Goal: Transaction & Acquisition: Purchase product/service

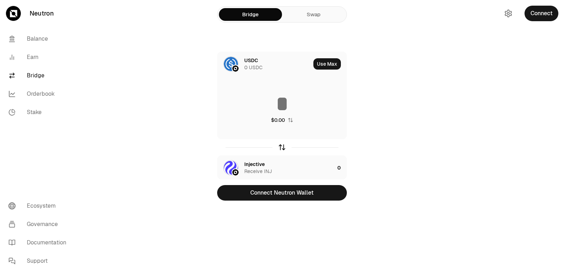
click at [283, 145] on icon "button" at bounding box center [282, 146] width 5 height 2
click at [250, 60] on div "Injective" at bounding box center [254, 60] width 20 height 7
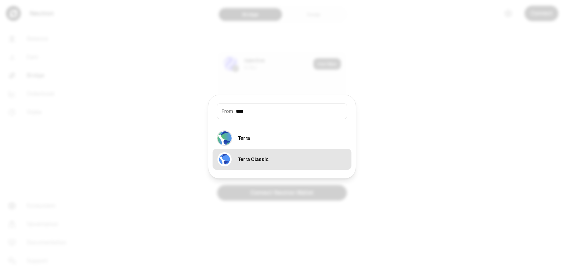
type input "****"
click at [250, 158] on div "Terra Classic" at bounding box center [253, 159] width 31 height 7
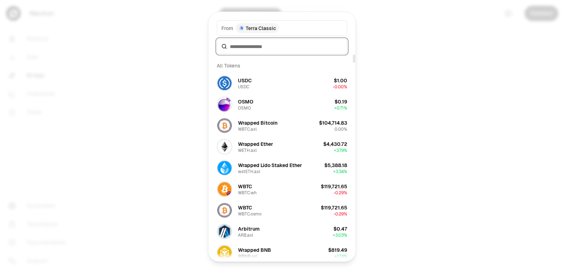
click at [235, 48] on input at bounding box center [286, 46] width 113 height 7
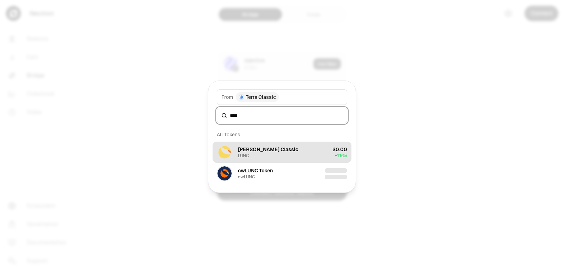
type input "****"
click at [277, 154] on button "[PERSON_NAME] Classic LUNC $0.00 + 1.16%" at bounding box center [282, 151] width 139 height 21
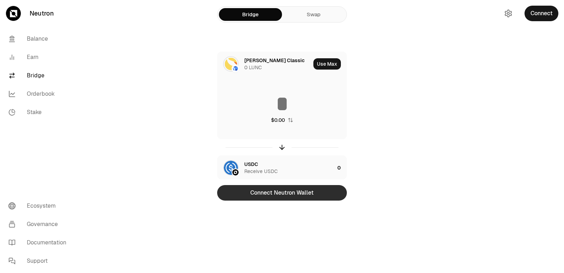
click at [271, 191] on button "Connect Neutron Wallet" at bounding box center [282, 193] width 130 height 16
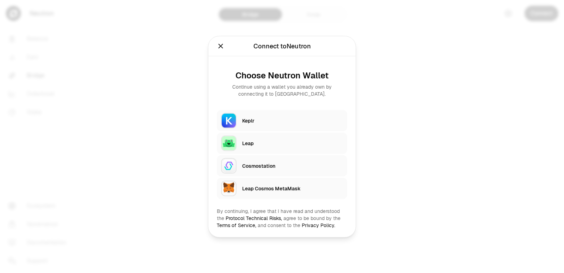
click at [255, 122] on div "Keplr" at bounding box center [292, 120] width 101 height 7
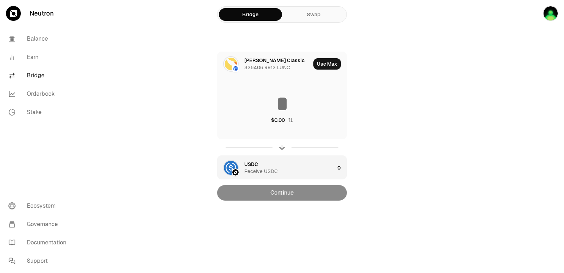
click at [248, 160] on div "USDC Receive USDC" at bounding box center [276, 168] width 117 height 24
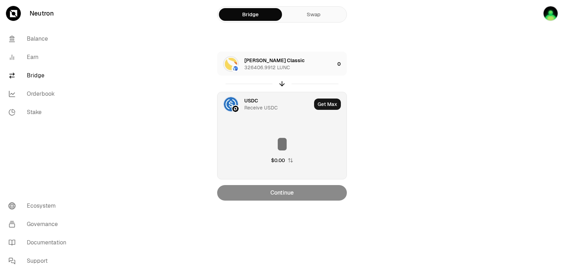
click at [243, 99] on div "USDC Receive USDC" at bounding box center [265, 104] width 94 height 24
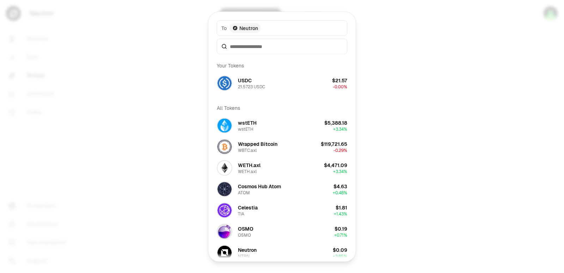
click at [249, 62] on div "Your Tokens" at bounding box center [282, 65] width 139 height 14
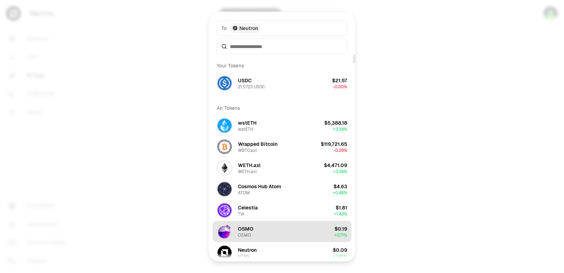
drag, startPoint x: 269, startPoint y: 234, endPoint x: 265, endPoint y: 233, distance: 3.6
click at [268, 234] on button "[PERSON_NAME] $0.19 + 0.71%" at bounding box center [282, 230] width 139 height 21
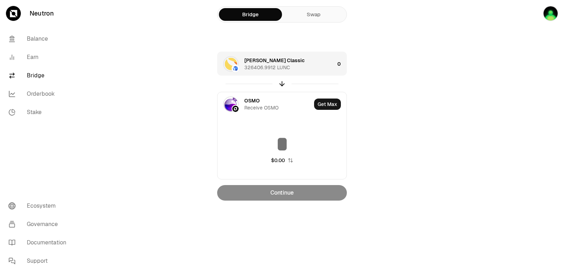
click at [296, 57] on div "[PERSON_NAME] Classic 326406.9912 LUNC" at bounding box center [289, 64] width 90 height 14
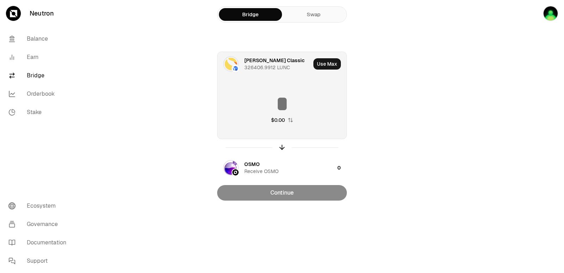
click at [274, 96] on input at bounding box center [282, 103] width 129 height 21
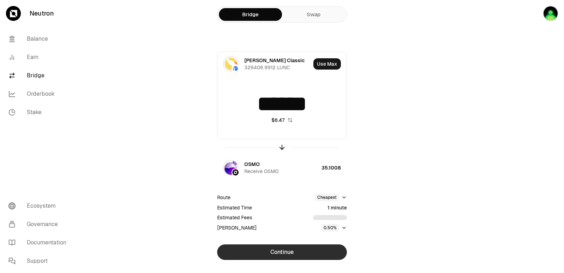
type input "******"
click at [284, 250] on button "Continue" at bounding box center [282, 252] width 130 height 16
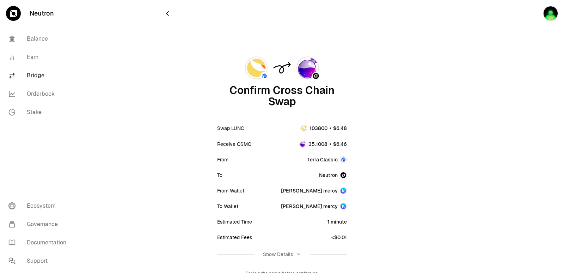
scroll to position [35, 0]
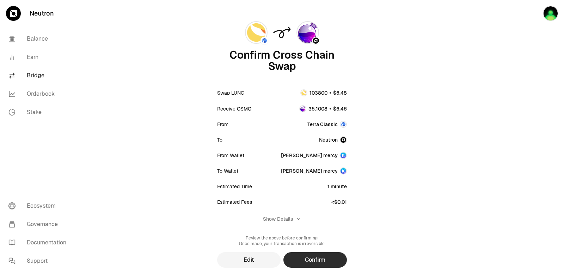
click at [312, 257] on button "Confirm" at bounding box center [316, 260] width 64 height 16
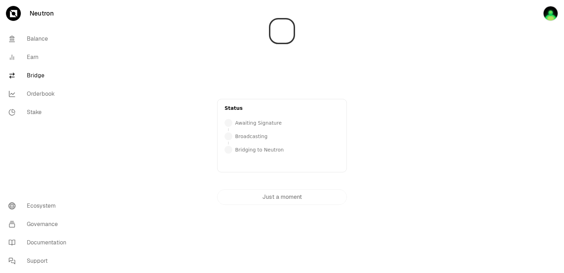
scroll to position [0, 0]
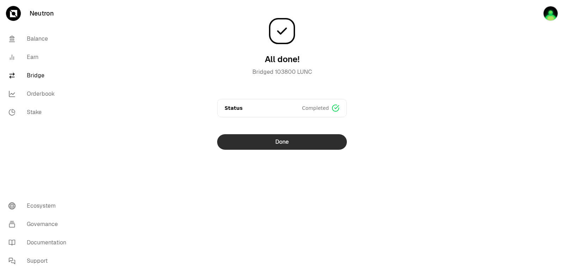
click at [295, 139] on button "Done" at bounding box center [282, 142] width 130 height 16
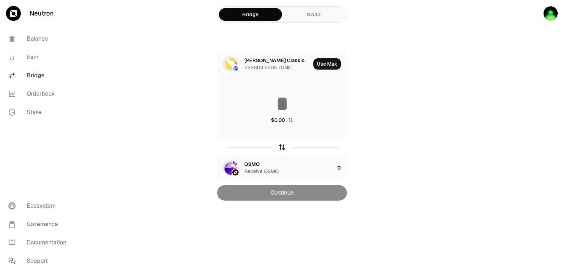
click at [282, 147] on icon "button" at bounding box center [282, 147] width 8 height 8
click at [282, 145] on icon "button" at bounding box center [282, 147] width 8 height 8
click at [255, 64] on div "[PERSON_NAME] Classic" at bounding box center [274, 60] width 60 height 7
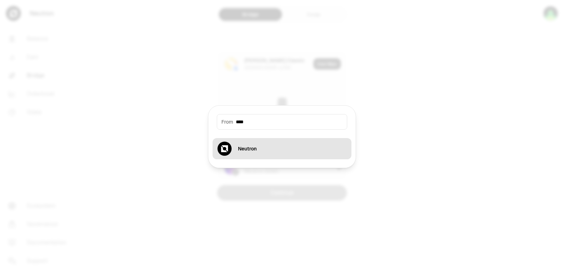
type input "****"
click at [254, 149] on div "Neutron" at bounding box center [247, 148] width 19 height 7
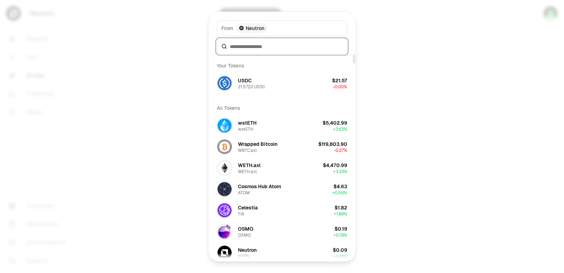
click at [259, 46] on input at bounding box center [286, 46] width 113 height 7
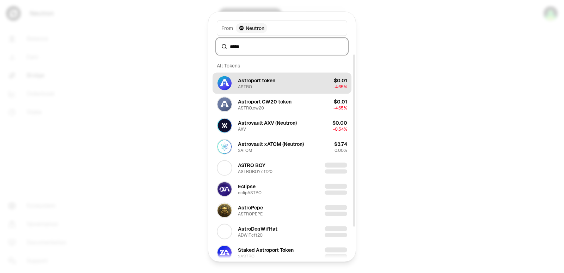
type input "*****"
click at [262, 87] on div "Astroport token ASTRO" at bounding box center [256, 83] width 37 height 13
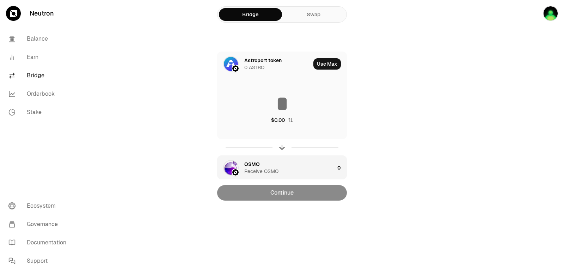
click at [254, 164] on div "OSMO" at bounding box center [252, 164] width 16 height 7
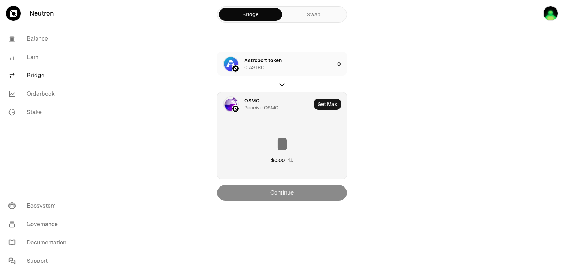
click at [247, 102] on div "OSMO" at bounding box center [252, 100] width 16 height 7
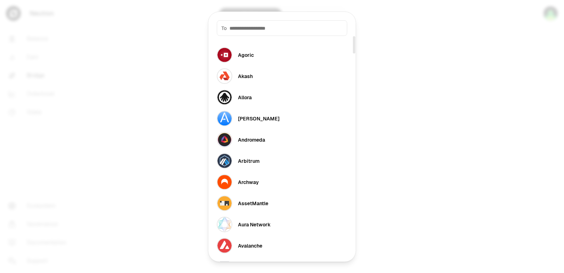
click at [247, 34] on div "To" at bounding box center [282, 28] width 131 height 16
click at [246, 31] on input at bounding box center [286, 27] width 113 height 7
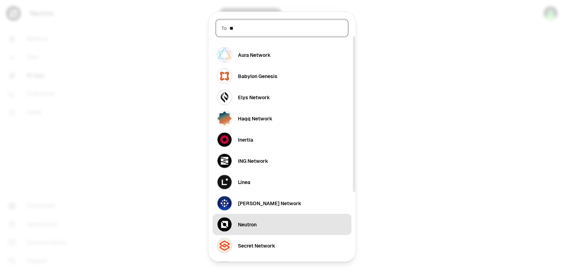
type input "**"
click at [237, 224] on div "Neutron" at bounding box center [237, 224] width 40 height 16
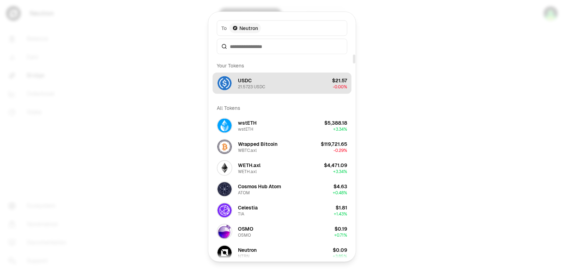
click at [252, 85] on div "21.5723 USDC" at bounding box center [251, 87] width 27 height 6
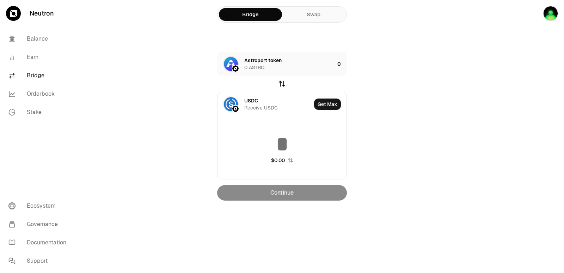
drag, startPoint x: 281, startPoint y: 83, endPoint x: 287, endPoint y: 74, distance: 11.3
click at [281, 83] on icon "button" at bounding box center [282, 82] width 5 height 2
click at [288, 59] on div "USDC 21.5723 USDC" at bounding box center [289, 64] width 90 height 14
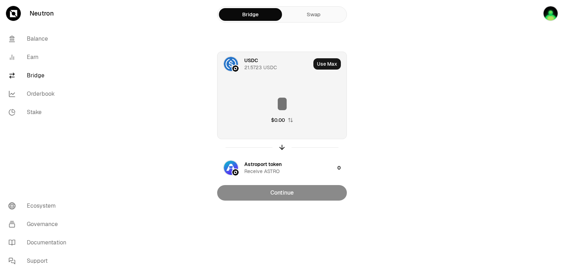
click at [273, 97] on input at bounding box center [282, 103] width 129 height 21
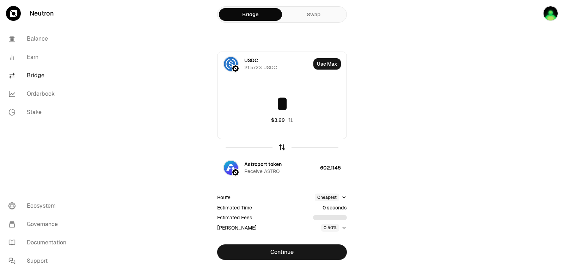
type input "*"
click at [279, 151] on icon "button" at bounding box center [282, 147] width 8 height 8
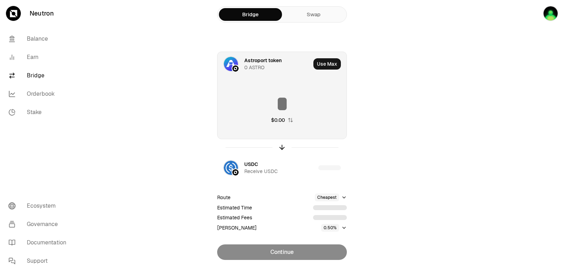
click at [271, 101] on input at bounding box center [282, 103] width 129 height 21
type input "*"
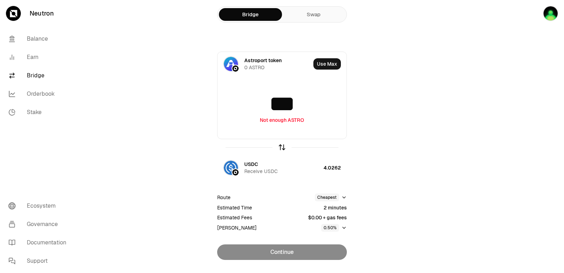
type input "***"
click at [279, 148] on icon "button" at bounding box center [282, 147] width 8 height 8
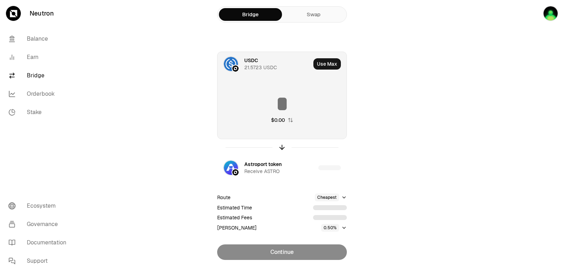
click at [279, 100] on input at bounding box center [282, 103] width 129 height 21
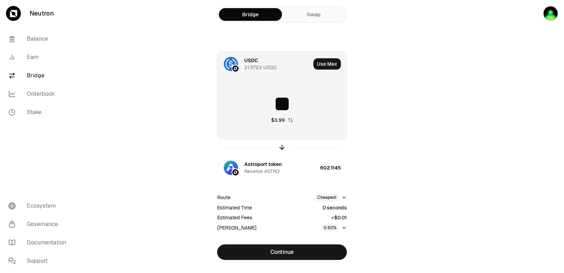
type input "*"
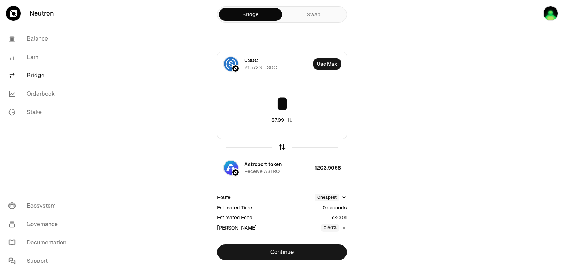
type input "*"
click at [280, 146] on icon "button" at bounding box center [282, 147] width 8 height 8
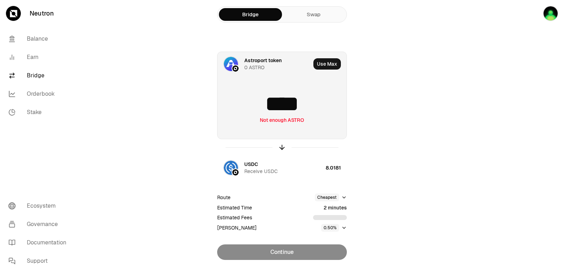
drag, startPoint x: 274, startPoint y: 105, endPoint x: 269, endPoint y: 114, distance: 9.8
click at [273, 106] on input "****" at bounding box center [282, 103] width 129 height 21
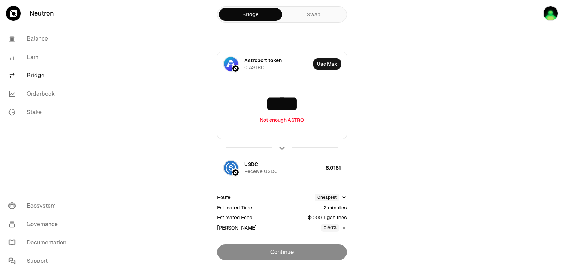
type input "****"
drag, startPoint x: 277, startPoint y: 148, endPoint x: 281, endPoint y: 148, distance: 4.6
click at [277, 148] on div at bounding box center [282, 147] width 130 height 16
click at [285, 147] on icon "button" at bounding box center [282, 147] width 8 height 8
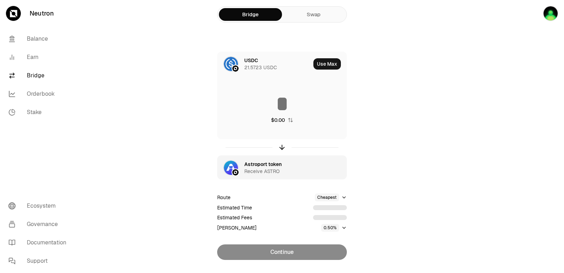
type input "********"
